Goal: Transaction & Acquisition: Purchase product/service

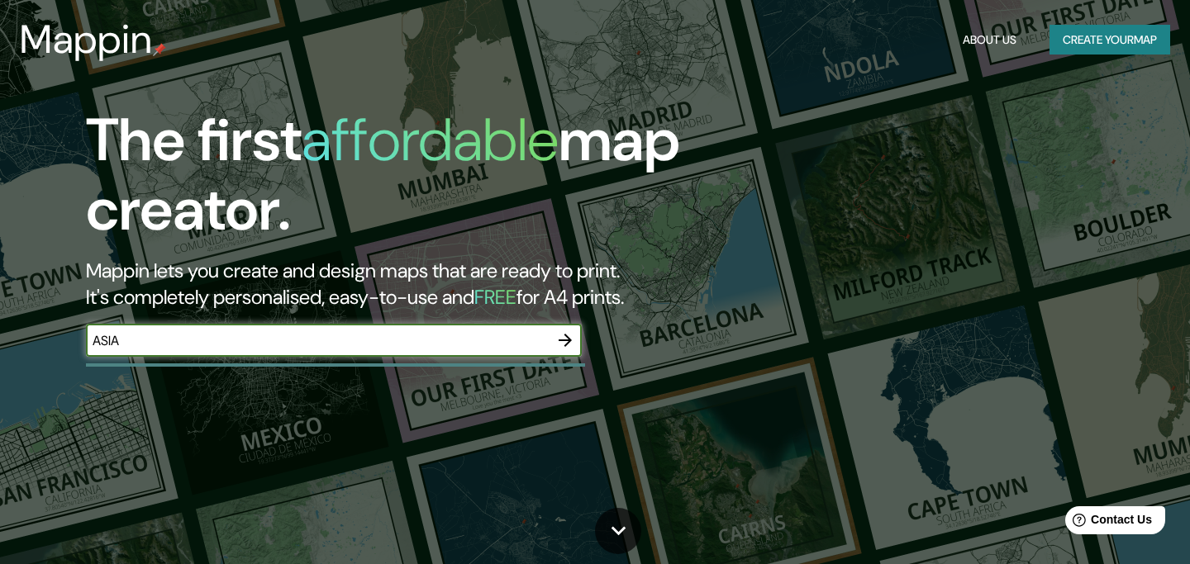
type input "ASIA"
click at [569, 339] on icon "button" at bounding box center [565, 340] width 13 height 13
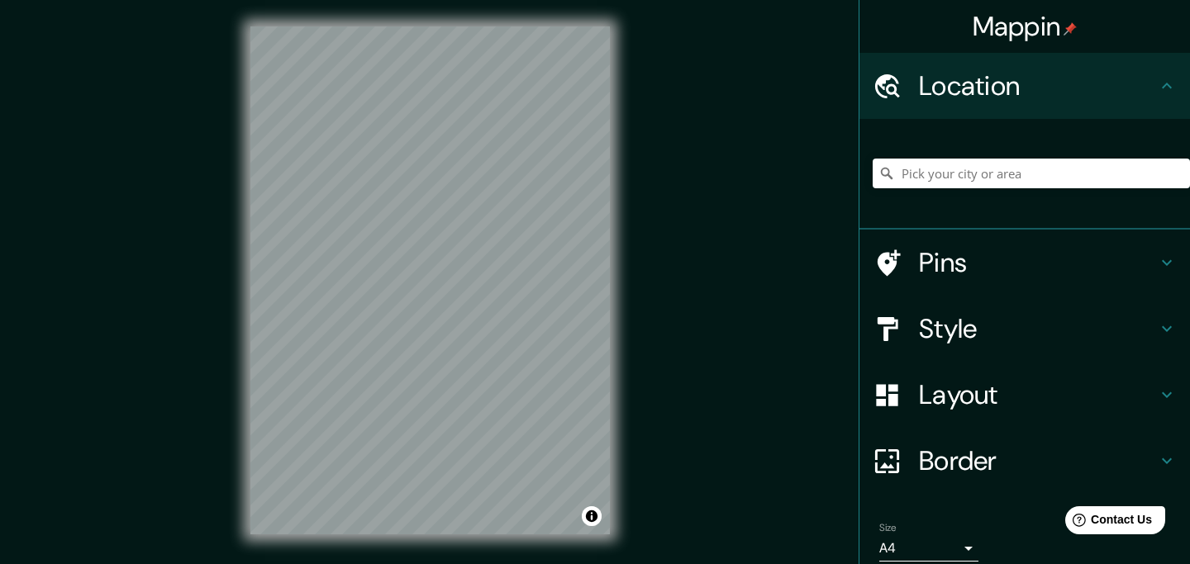
click at [983, 155] on div at bounding box center [1031, 173] width 317 height 83
click at [983, 177] on input "Pick your city or area" at bounding box center [1031, 174] width 317 height 30
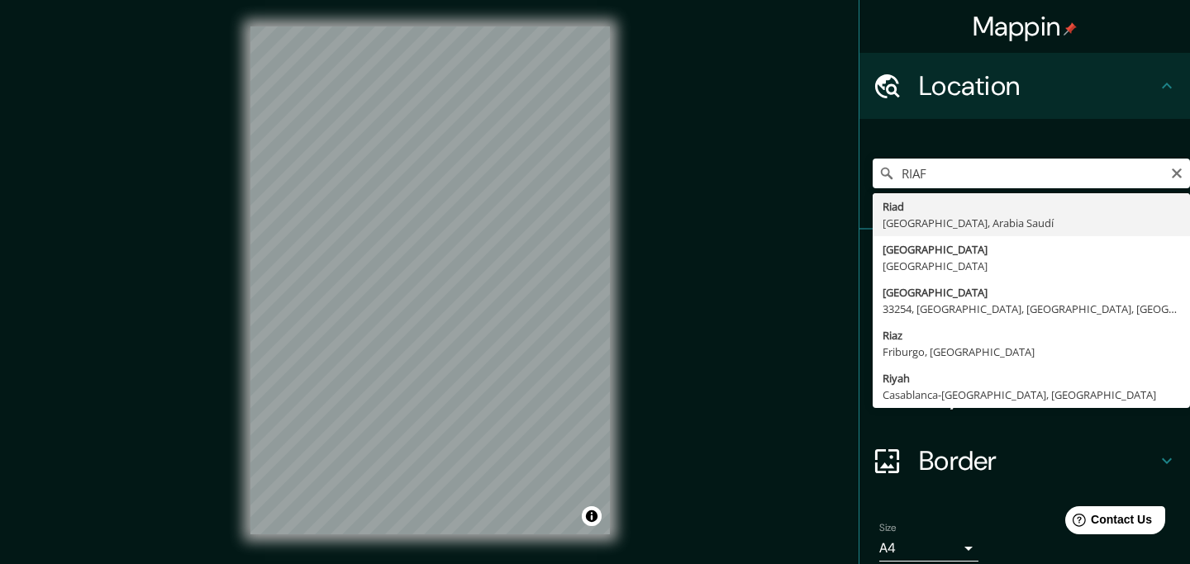
type input "Riad, Provincia de Riad, Arabia Saudí"
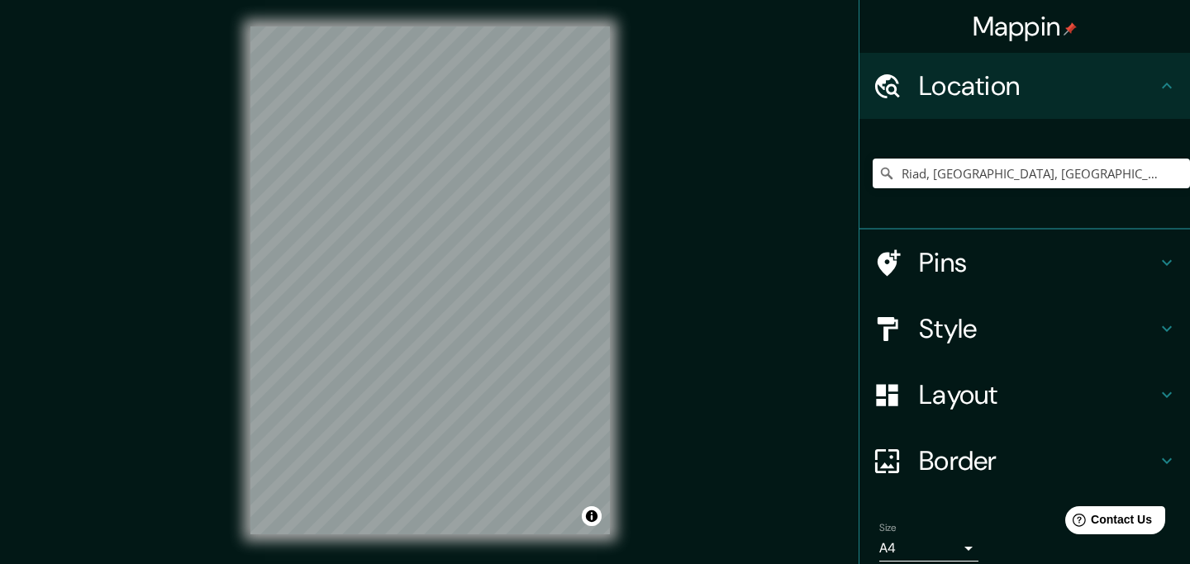
click at [913, 254] on div at bounding box center [896, 263] width 46 height 29
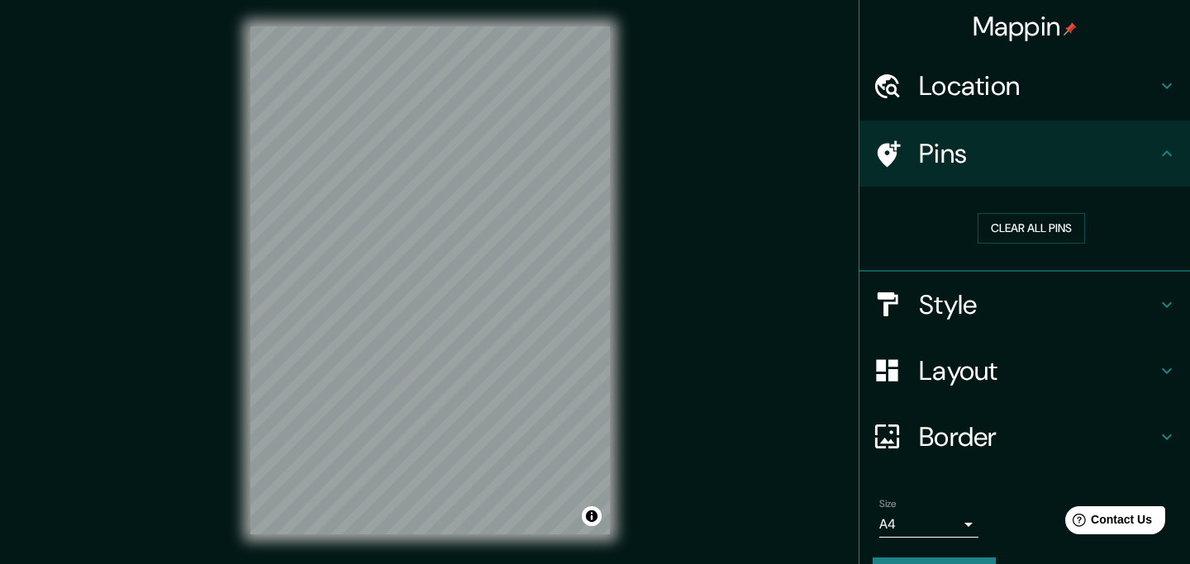
click at [884, 150] on icon at bounding box center [889, 153] width 23 height 26
click at [1135, 154] on h4 "Pins" at bounding box center [1038, 153] width 238 height 33
click at [1057, 173] on div "Pins" at bounding box center [1024, 154] width 331 height 66
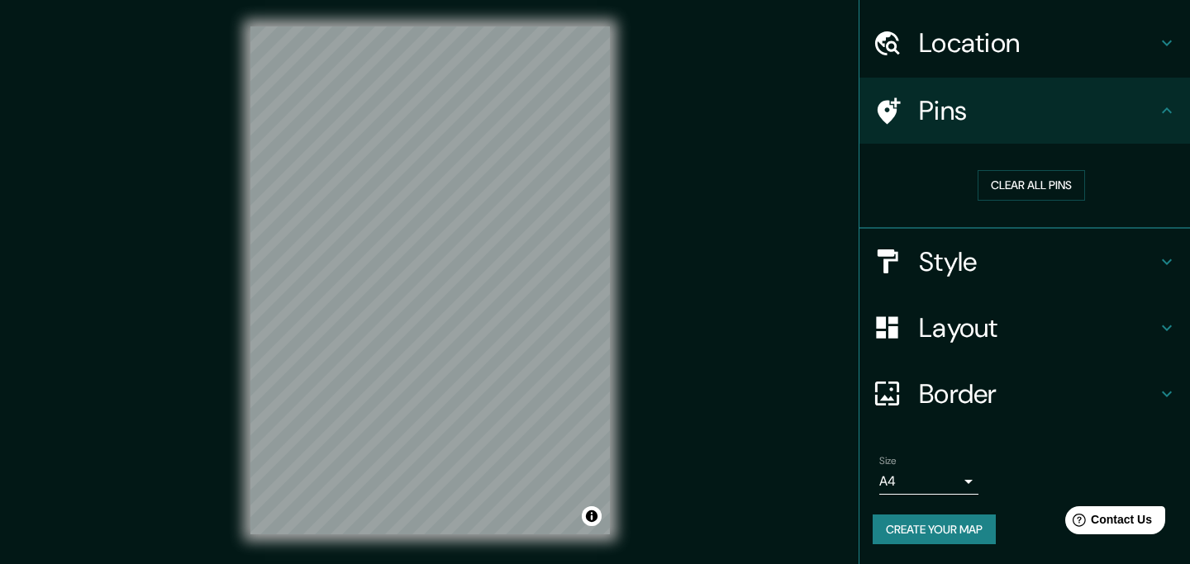
click at [979, 259] on h4 "Style" at bounding box center [1038, 261] width 238 height 33
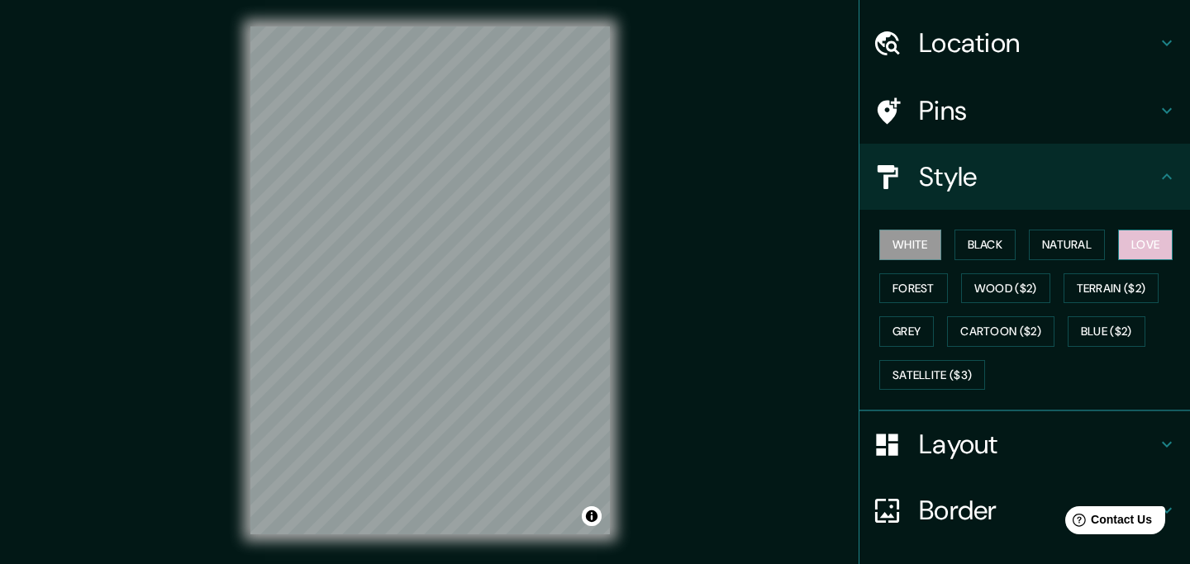
click at [1130, 248] on button "Love" at bounding box center [1145, 245] width 55 height 31
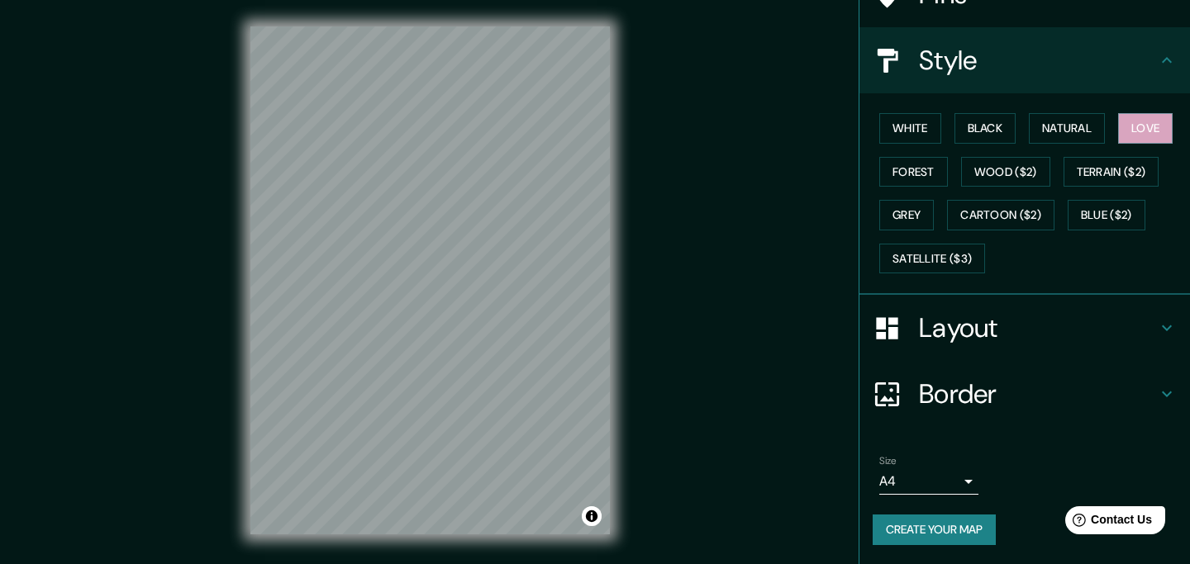
click at [991, 330] on h4 "Layout" at bounding box center [1038, 328] width 238 height 33
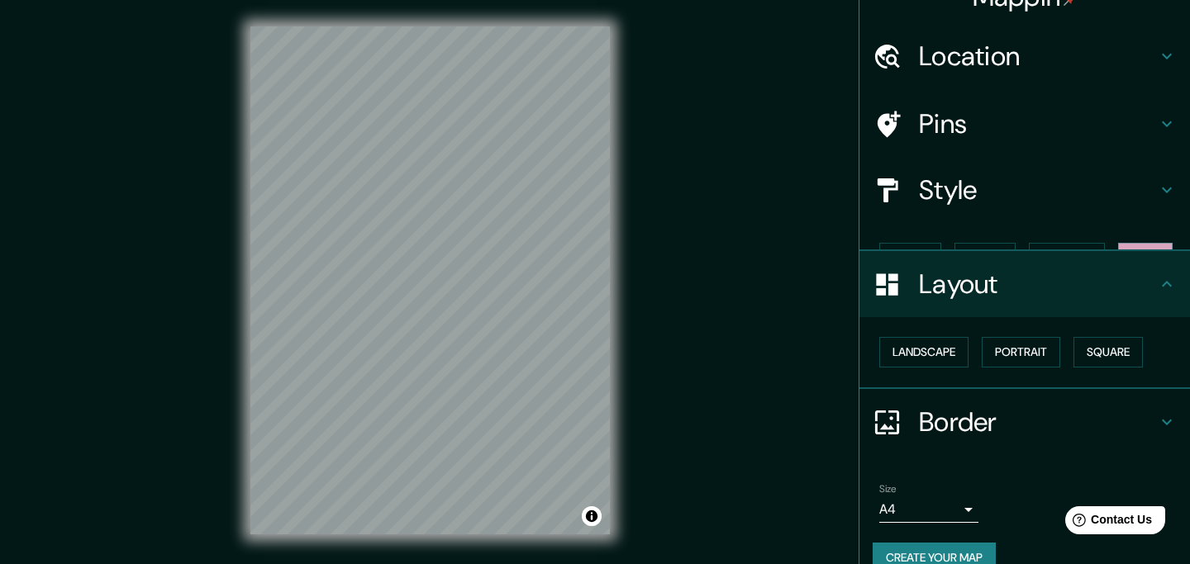
scroll to position [30, 0]
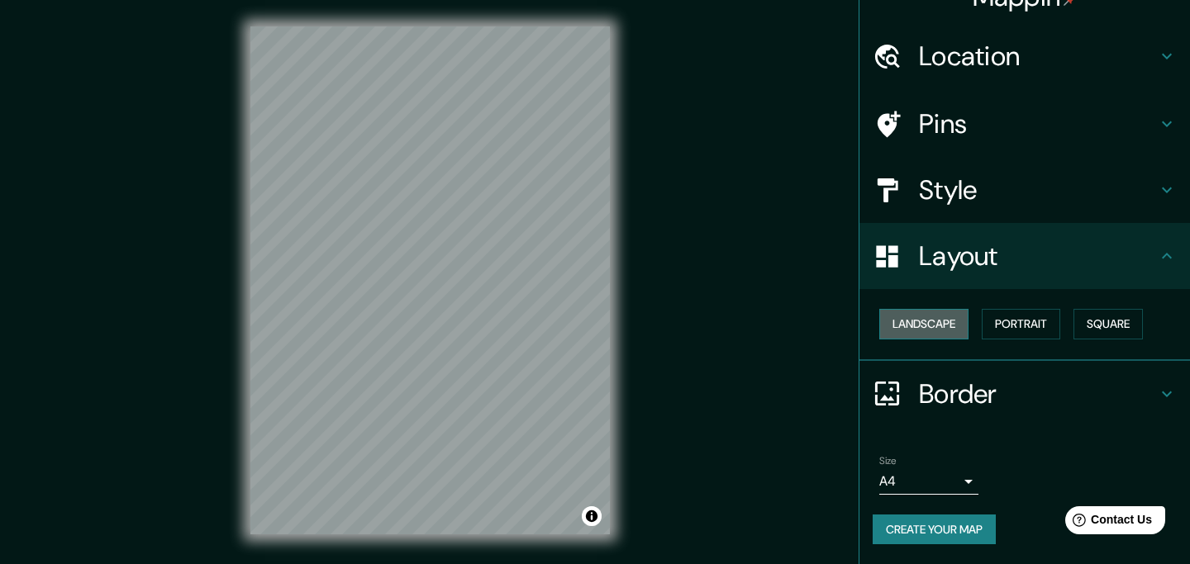
click at [939, 317] on button "Landscape" at bounding box center [923, 324] width 89 height 31
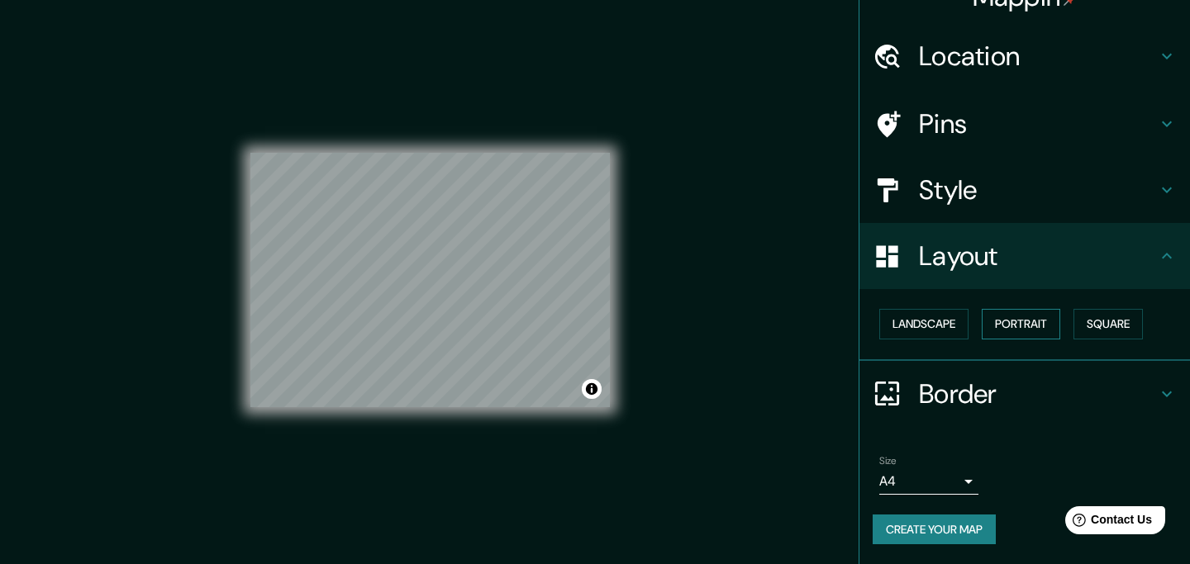
click at [1008, 330] on button "Portrait" at bounding box center [1021, 324] width 79 height 31
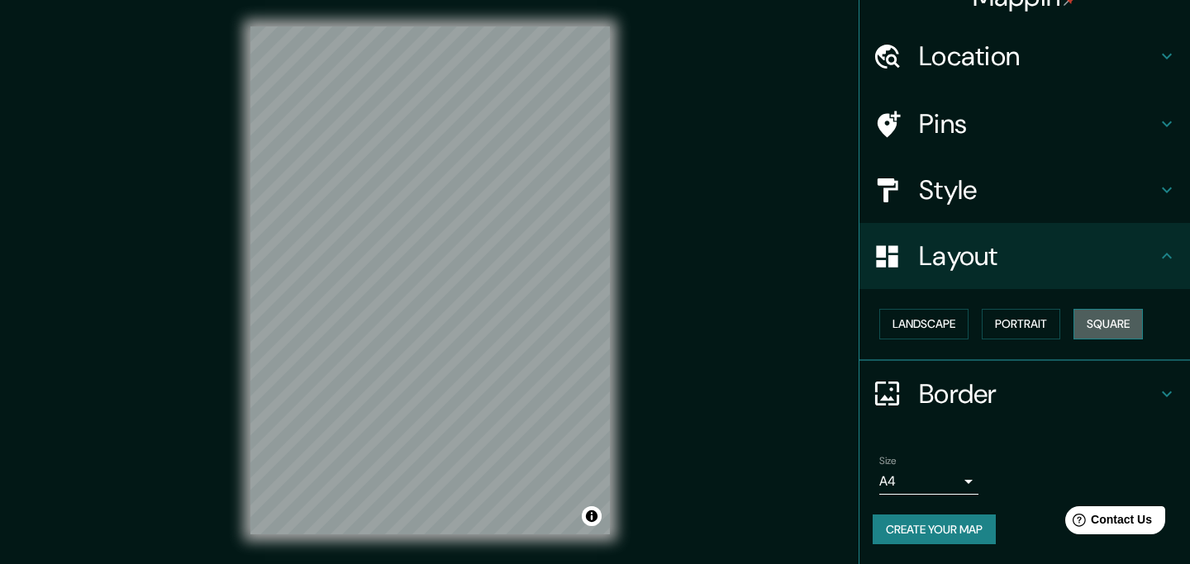
click at [1126, 317] on button "Square" at bounding box center [1107, 324] width 69 height 31
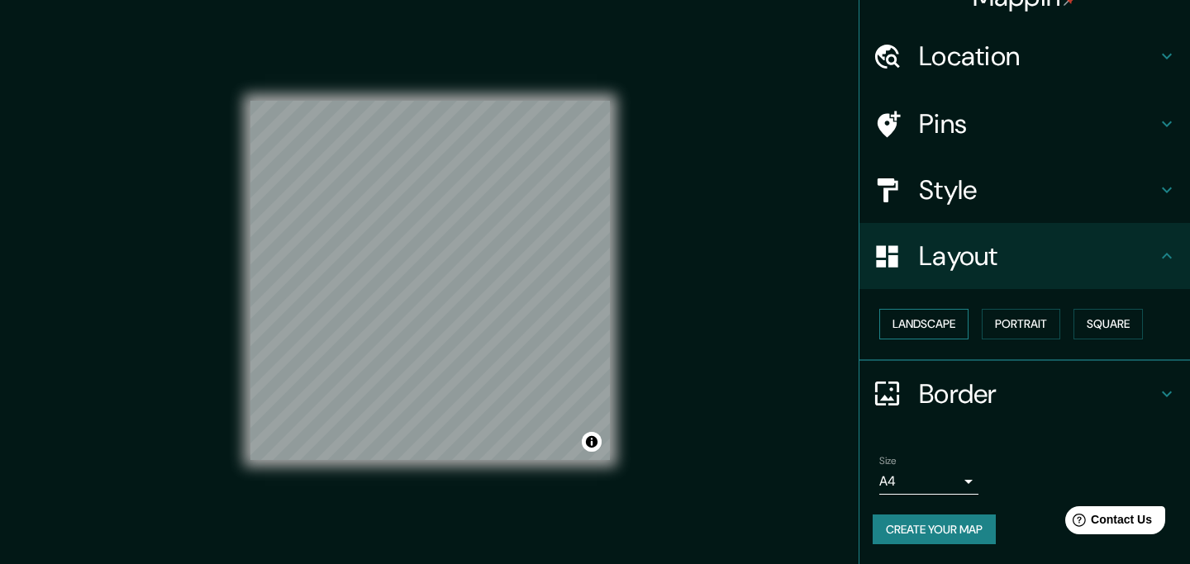
click at [931, 320] on button "Landscape" at bounding box center [923, 324] width 89 height 31
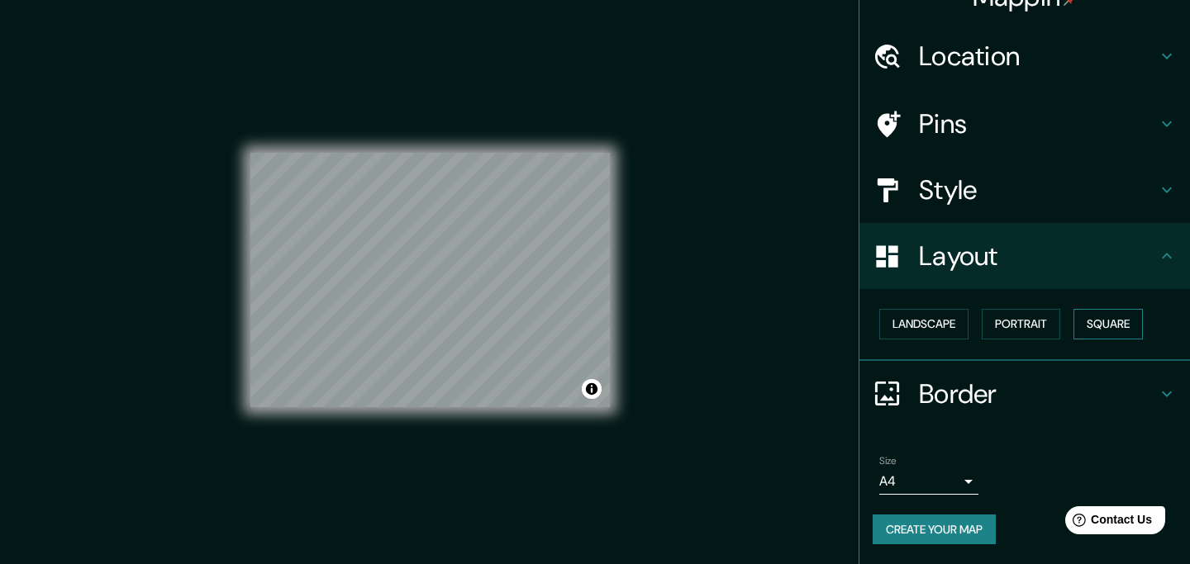
click at [1095, 321] on button "Square" at bounding box center [1107, 324] width 69 height 31
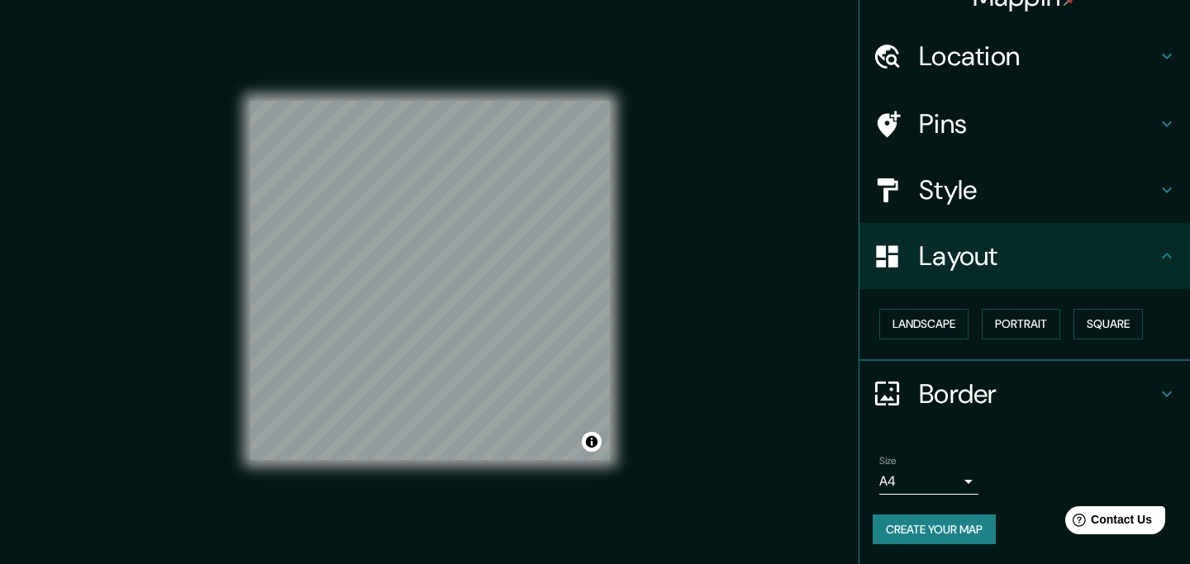
click at [935, 481] on body "Mappin Location Riad, Provincia de Riad, Arabia Saudí Pins Style Layout Landsca…" at bounding box center [595, 282] width 1190 height 564
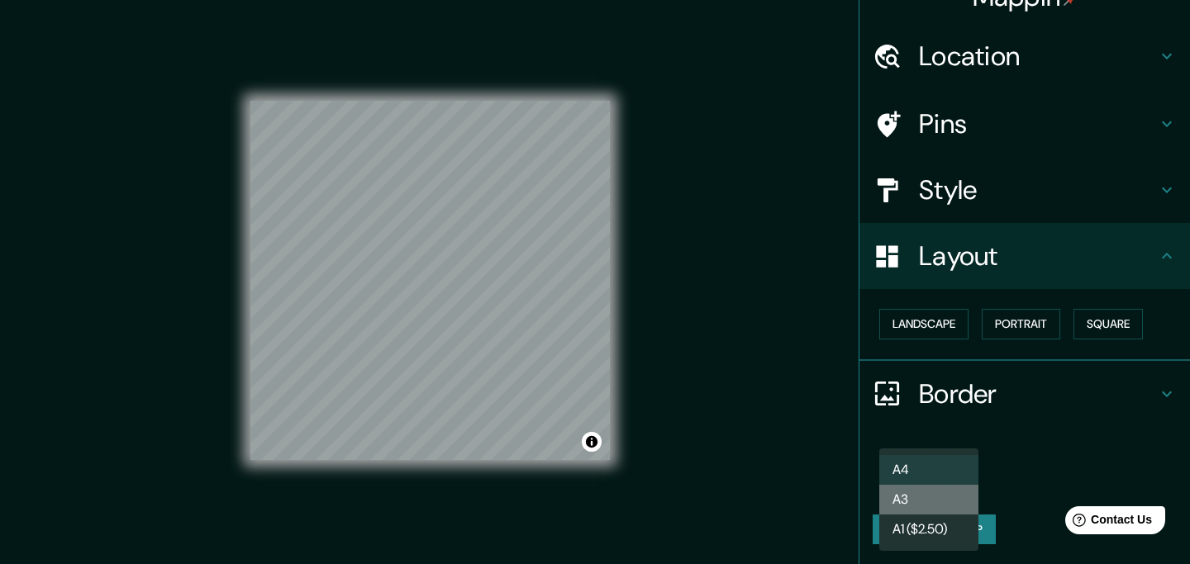
click at [938, 493] on li "A3" at bounding box center [928, 500] width 99 height 30
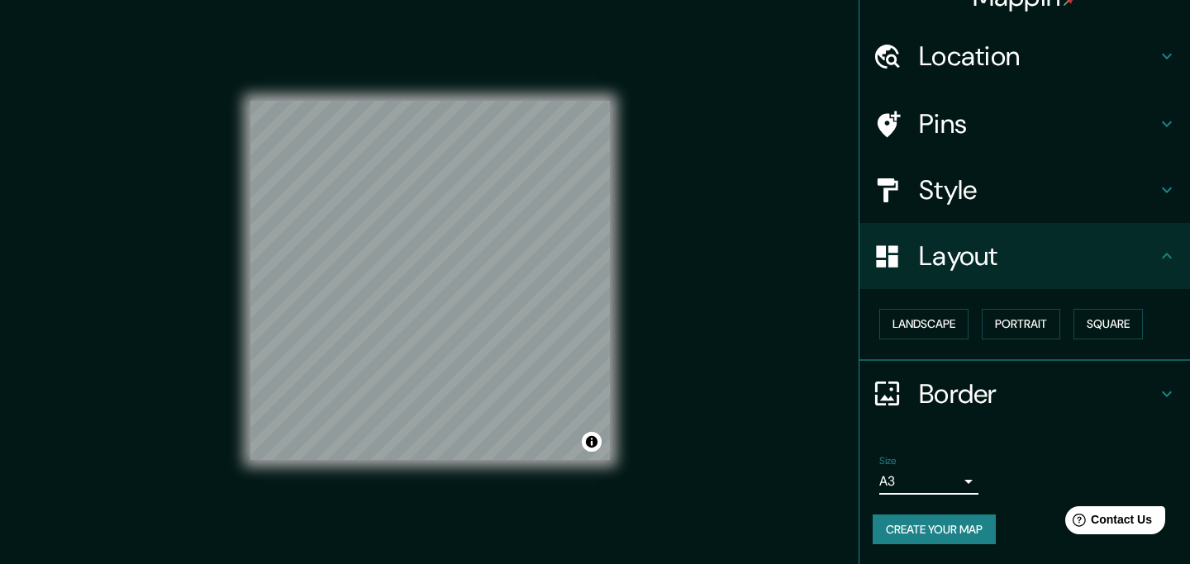
click at [947, 472] on body "Mappin Location Riad, Provincia de Riad, Arabia Saudí Pins Style Layout Landsca…" at bounding box center [595, 282] width 1190 height 564
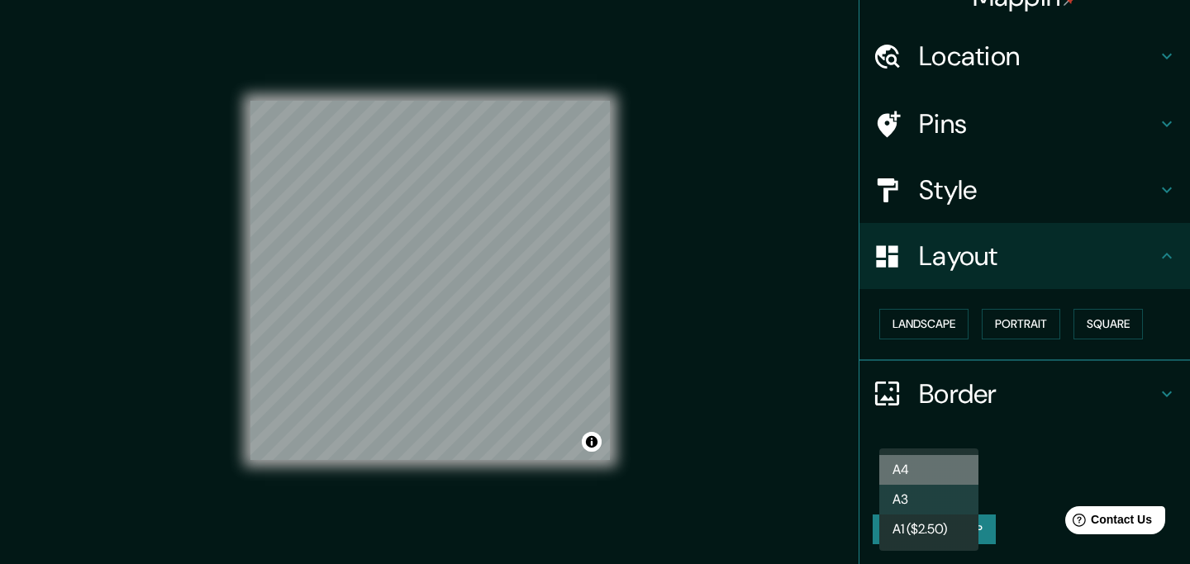
click at [926, 477] on li "A4" at bounding box center [928, 470] width 99 height 30
type input "single"
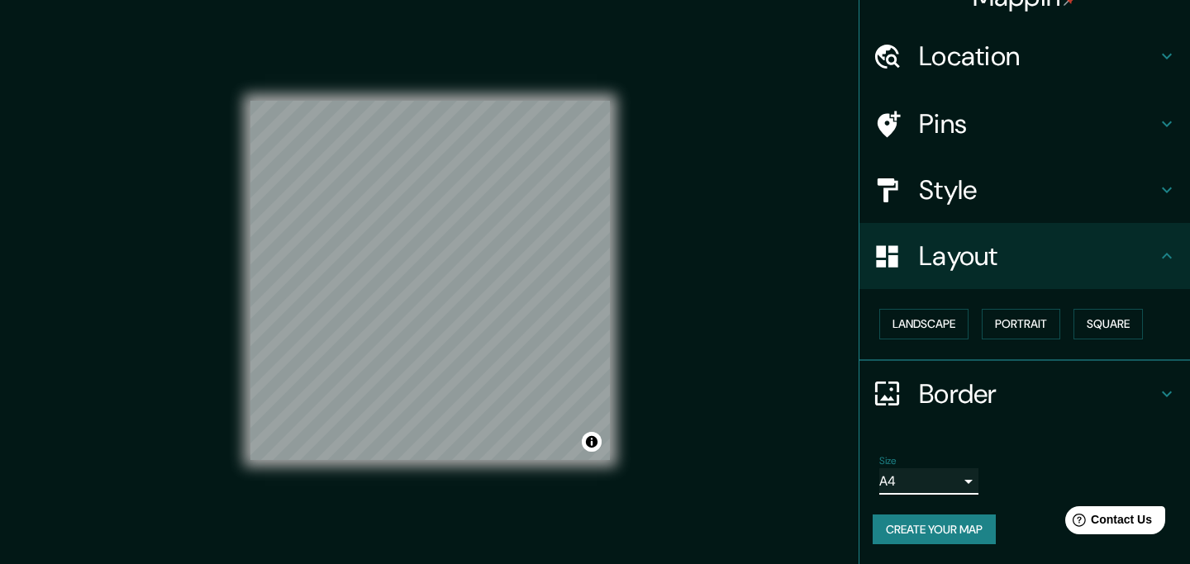
scroll to position [0, 0]
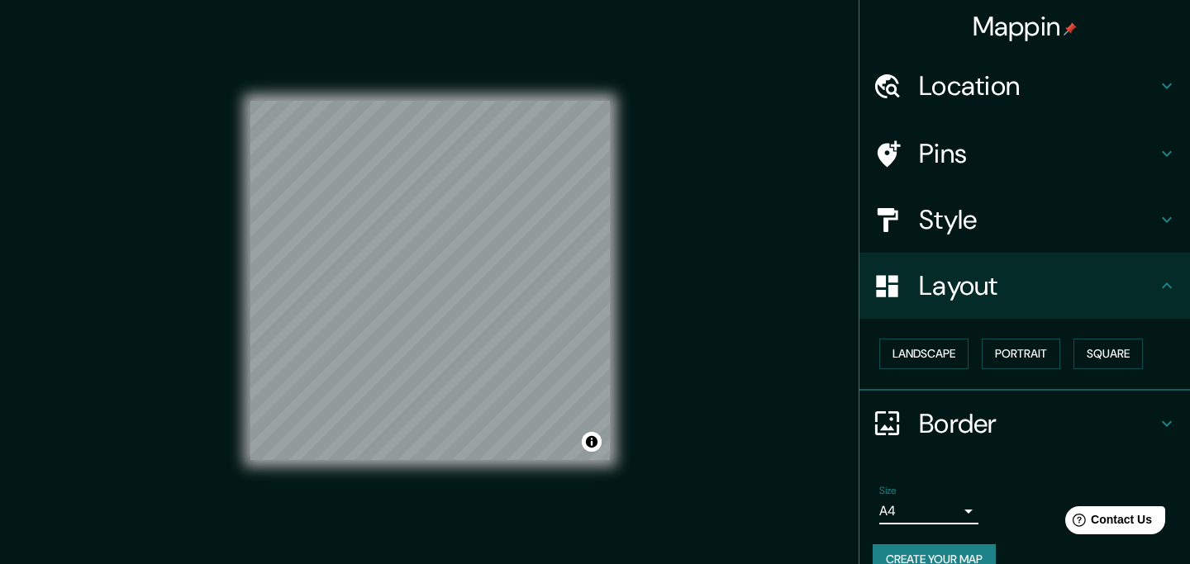
click at [888, 141] on icon at bounding box center [887, 154] width 29 height 29
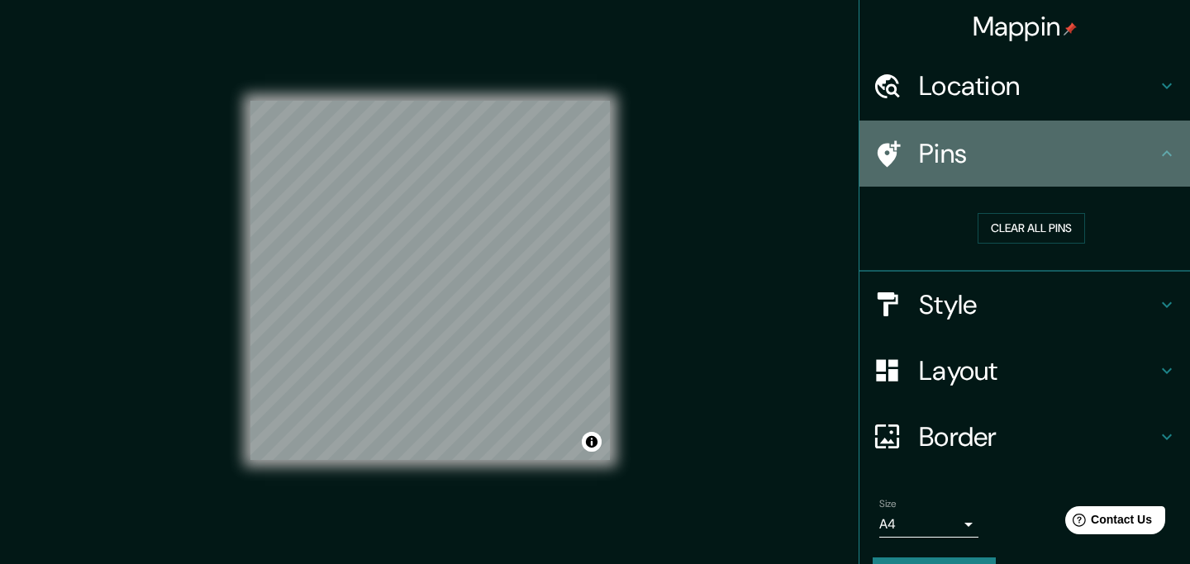
click at [892, 141] on icon at bounding box center [887, 154] width 29 height 29
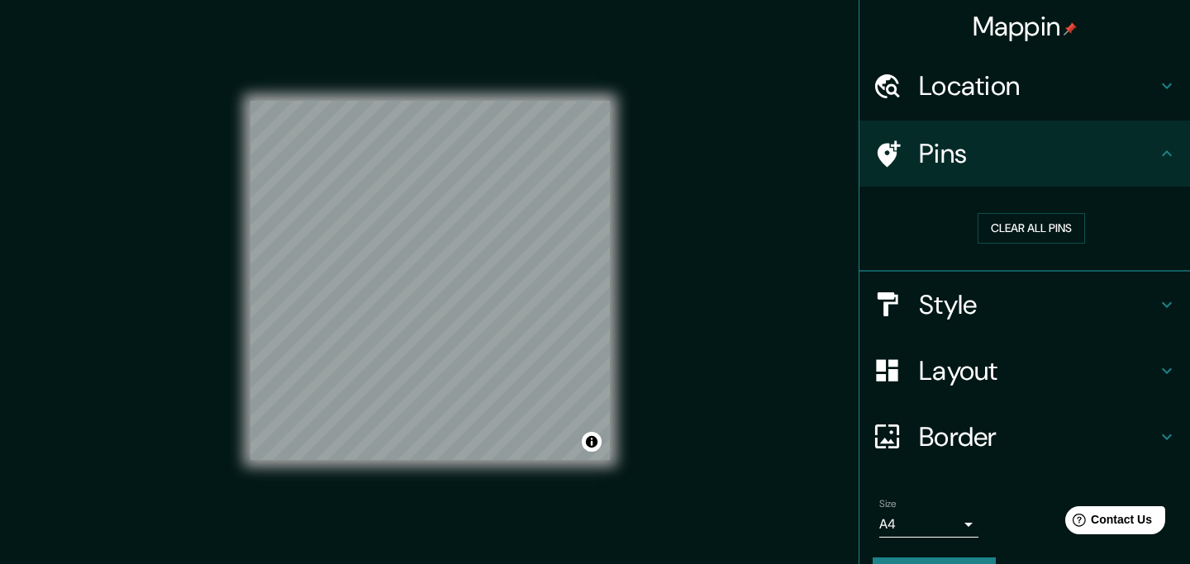
click at [892, 141] on icon at bounding box center [887, 154] width 29 height 29
click at [1159, 153] on icon at bounding box center [1167, 154] width 20 height 20
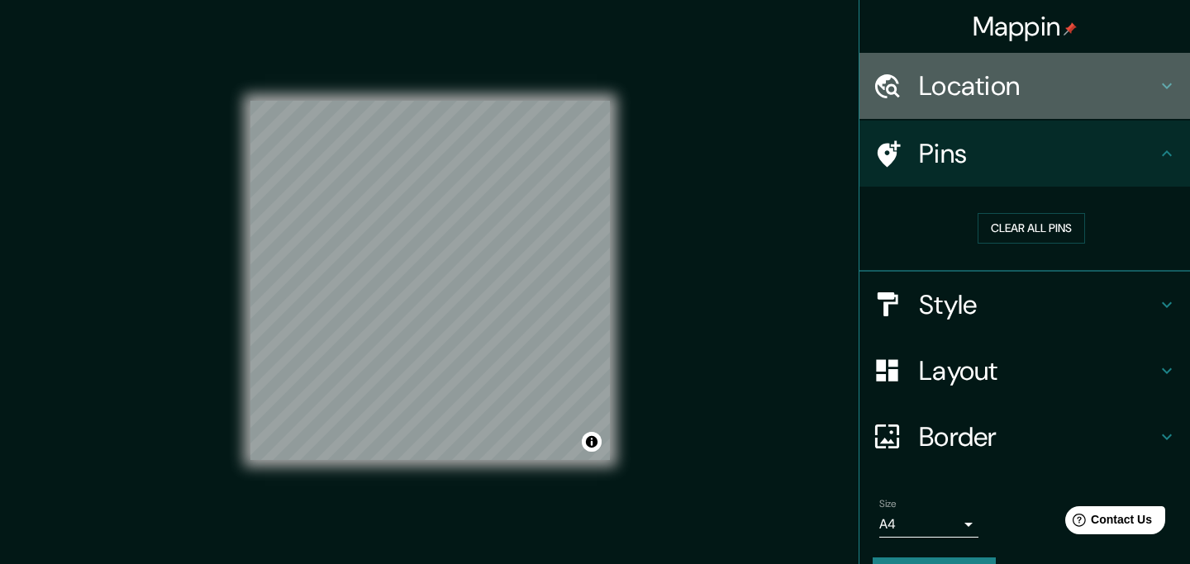
click at [1154, 92] on h4 "Location" at bounding box center [1038, 85] width 238 height 33
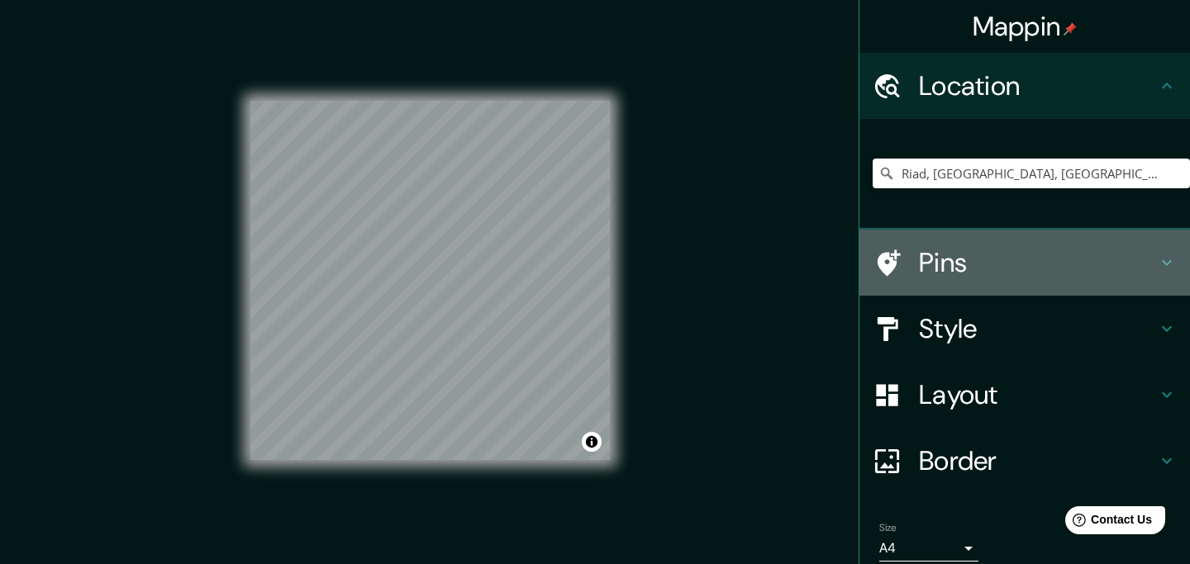
click at [1078, 264] on h4 "Pins" at bounding box center [1038, 262] width 238 height 33
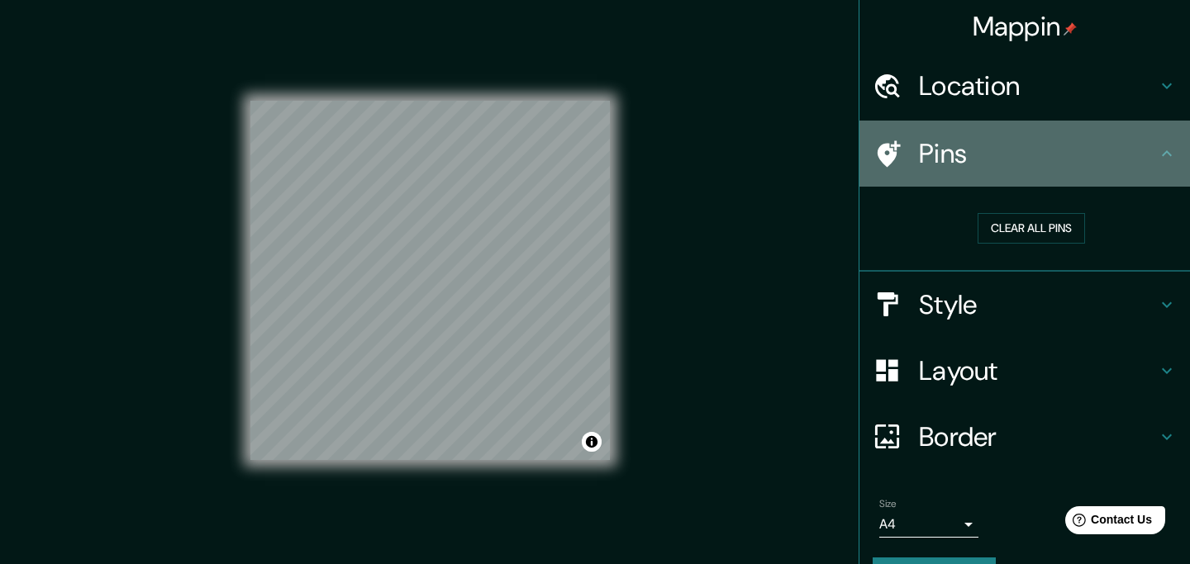
click at [892, 153] on icon at bounding box center [889, 153] width 23 height 26
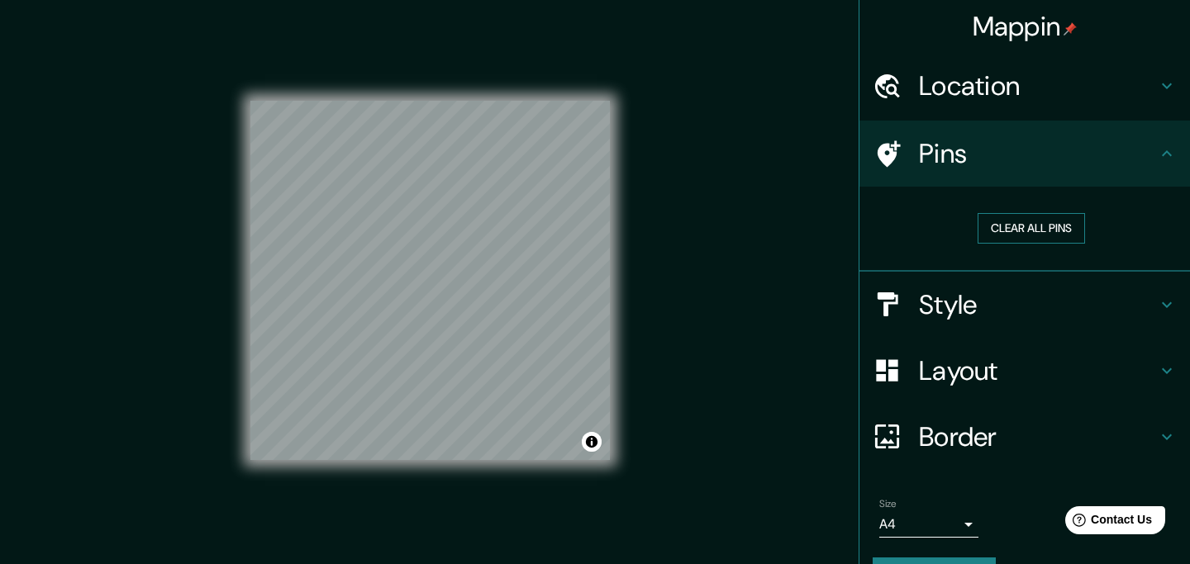
click at [1016, 228] on button "Clear all pins" at bounding box center [1031, 228] width 107 height 31
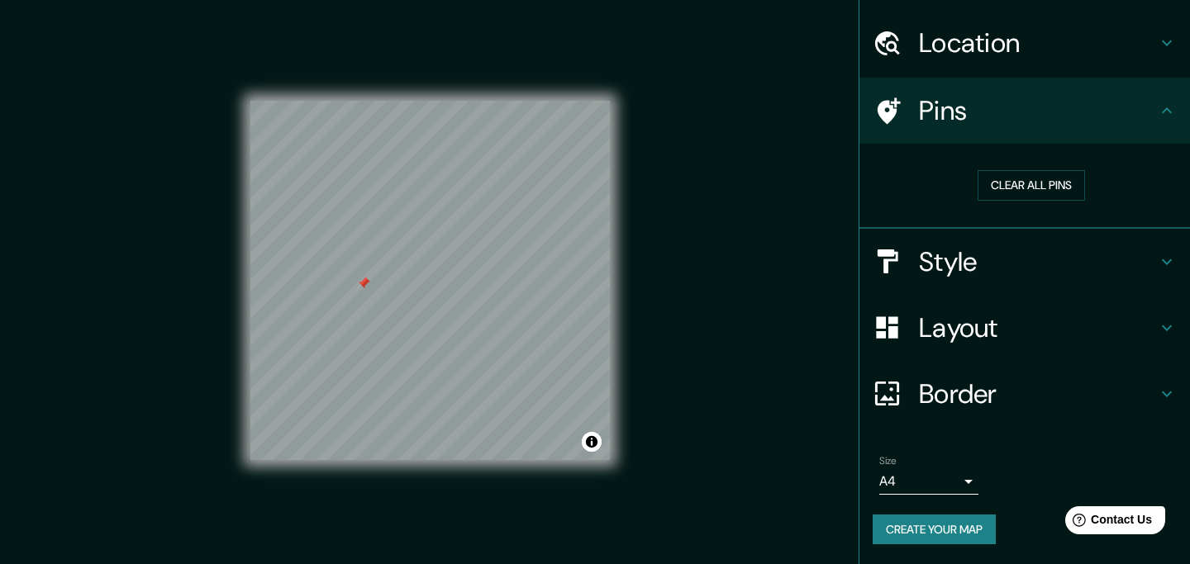
click at [955, 530] on button "Create your map" at bounding box center [934, 530] width 123 height 31
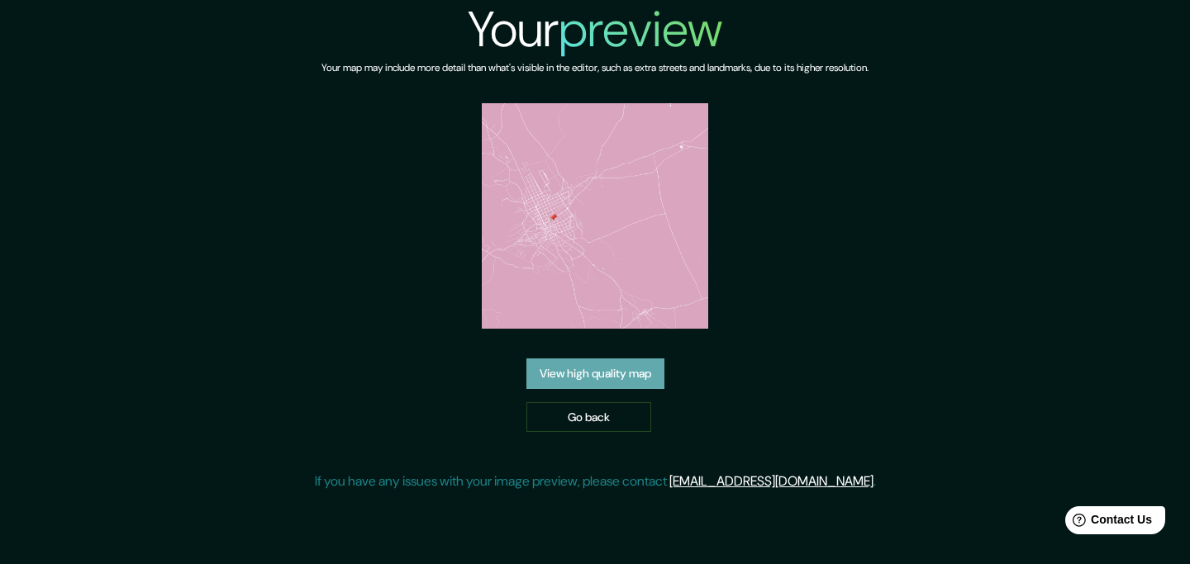
click at [640, 359] on link "View high quality map" at bounding box center [595, 374] width 138 height 31
